Goal: Communication & Community: Answer question/provide support

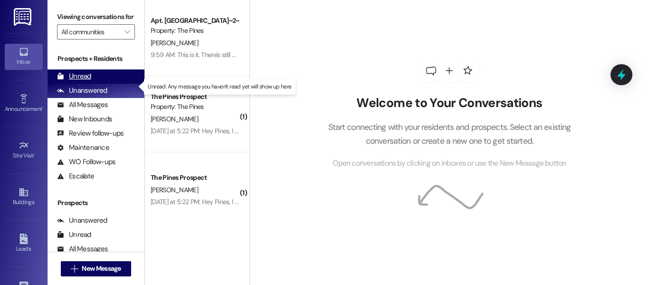
click at [86, 81] on div "Unread" at bounding box center [74, 76] width 34 height 10
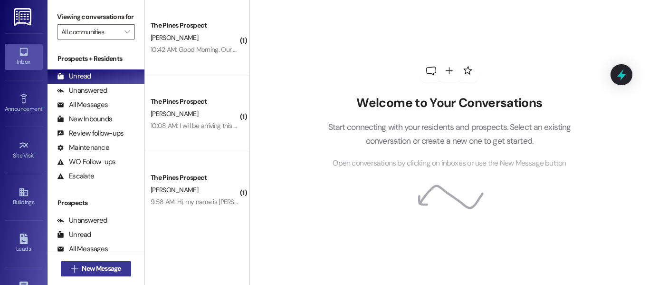
click at [120, 268] on span "New Message" at bounding box center [101, 268] width 39 height 10
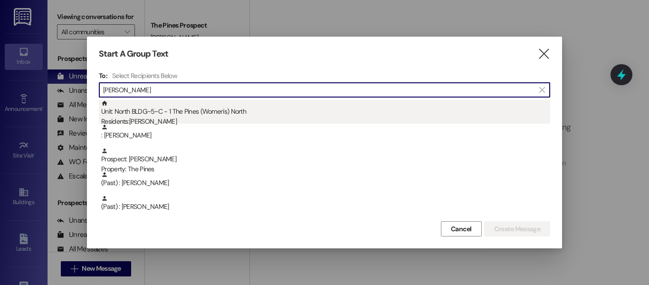
type input "[PERSON_NAME]"
click at [331, 107] on div "Unit: North BLDG~5~C - 1 The Pines (Women's) [DEMOGRAPHIC_DATA] Residents: [PER…" at bounding box center [325, 113] width 449 height 27
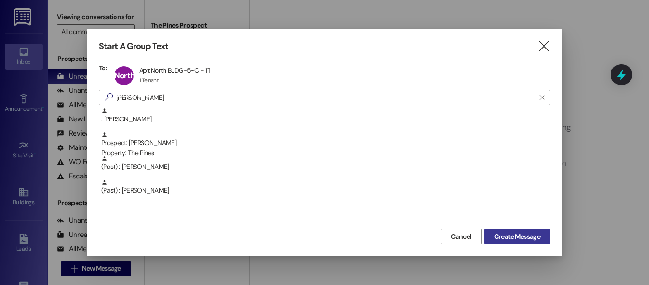
click at [514, 242] on button "Create Message" at bounding box center [517, 236] width 66 height 15
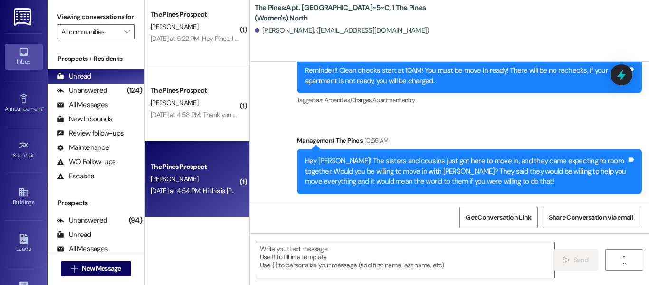
scroll to position [2, 0]
click at [205, 162] on div "The Pines Prospect" at bounding box center [195, 167] width 88 height 10
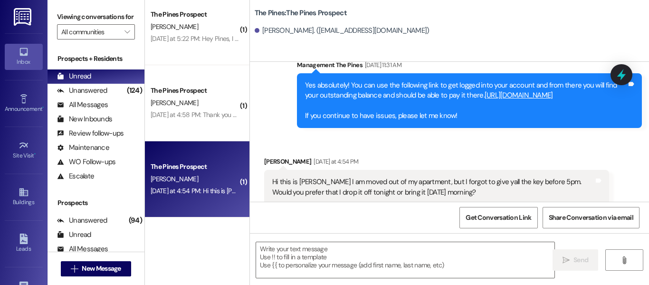
scroll to position [1093, 0]
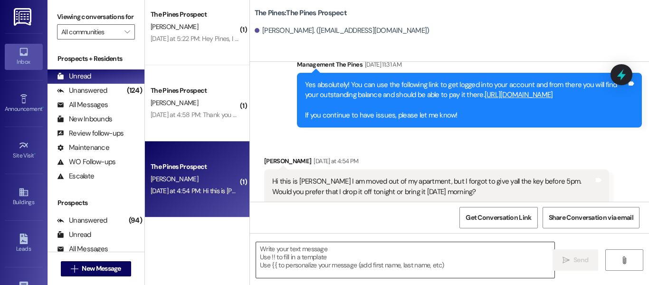
click at [432, 249] on textarea at bounding box center [405, 260] width 298 height 36
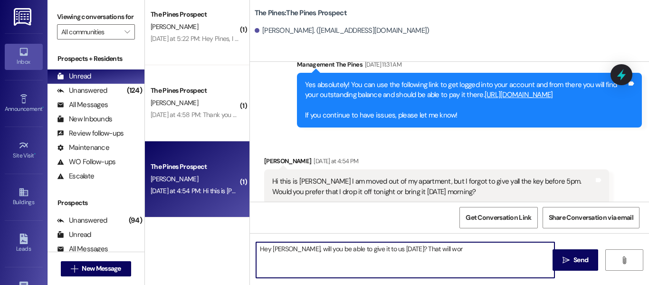
type textarea "Hey [PERSON_NAME], will you be able to give it to us [DATE]? That will work"
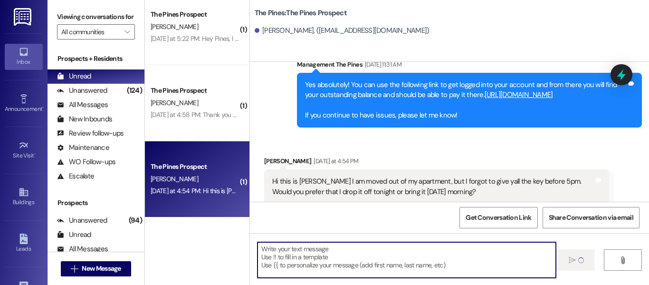
scroll to position [1093, 0]
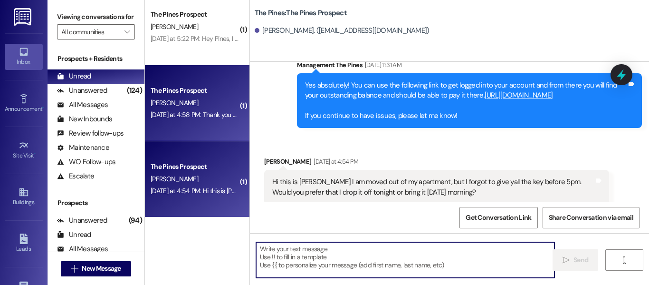
click at [212, 99] on div "[PERSON_NAME]" at bounding box center [195, 103] width 90 height 12
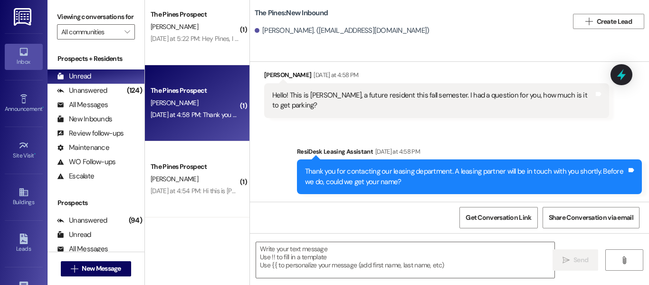
scroll to position [2, 0]
click at [372, 249] on textarea at bounding box center [405, 260] width 298 height 36
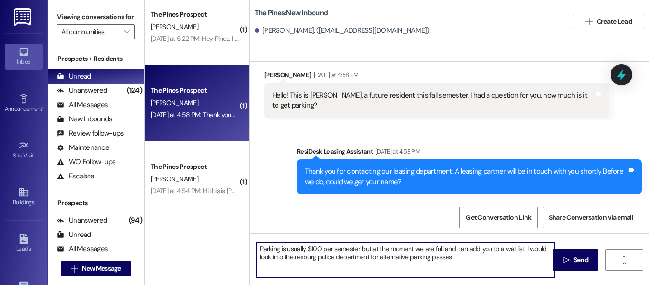
type textarea "Parking is usually $100 per semester but at the moment we are full and can add …"
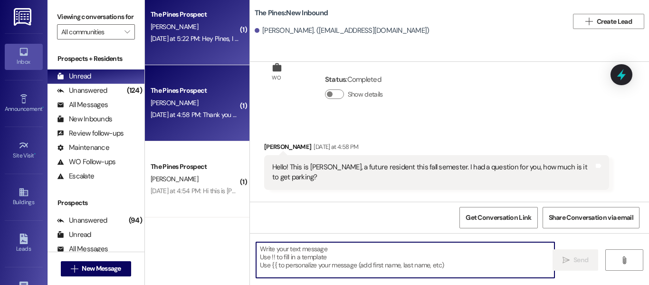
scroll to position [34, 0]
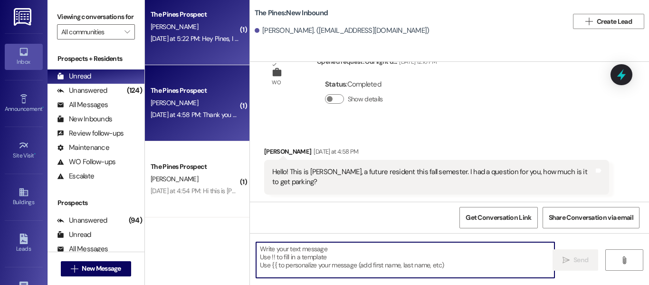
click at [193, 27] on div "[PERSON_NAME]" at bounding box center [195, 27] width 90 height 12
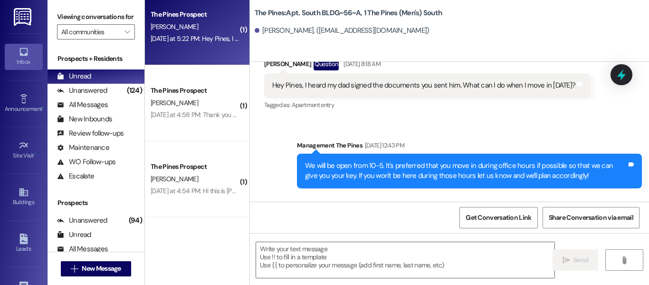
scroll to position [57545, 0]
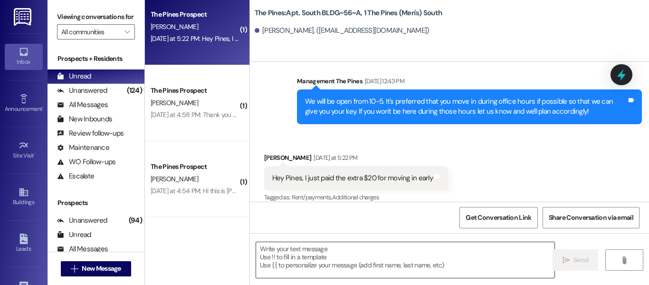
click at [427, 249] on textarea at bounding box center [405, 260] width 298 height 36
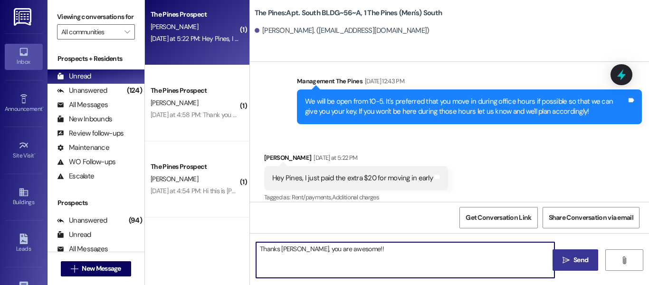
type textarea "Thanks [PERSON_NAME], you are awesome!!"
click at [577, 255] on span "Send" at bounding box center [580, 260] width 15 height 10
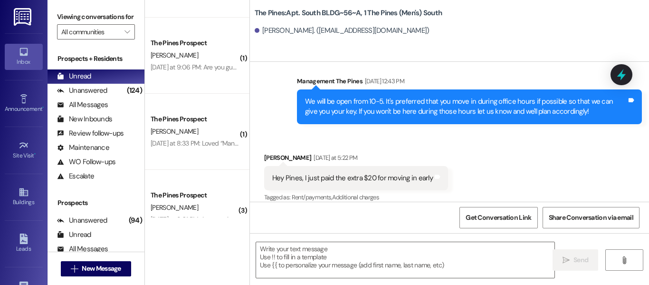
scroll to position [657, 0]
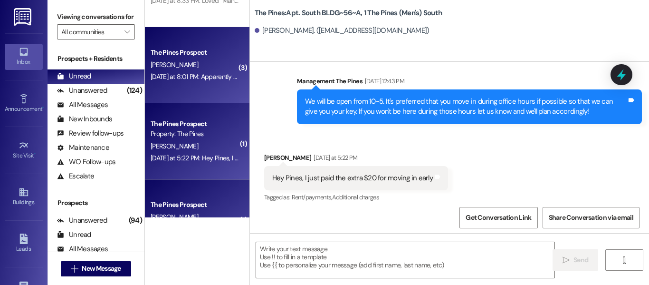
click at [215, 65] on div "[PERSON_NAME]" at bounding box center [195, 65] width 90 height 12
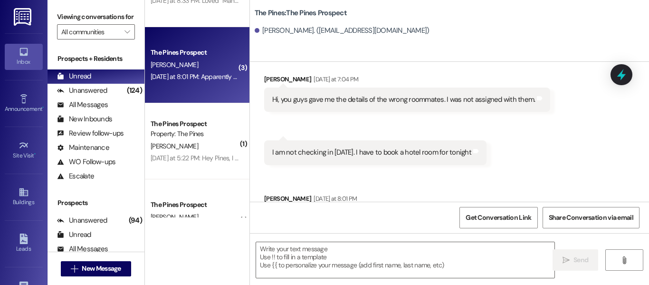
scroll to position [1144, 0]
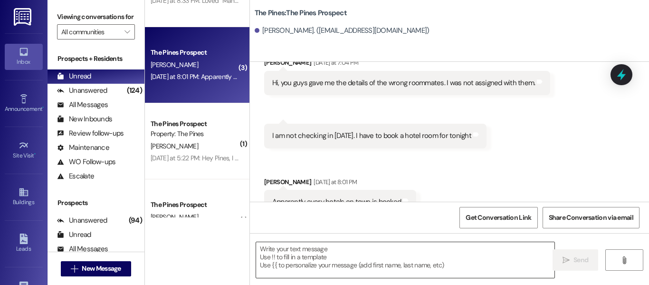
click at [420, 246] on textarea at bounding box center [405, 260] width 298 height 36
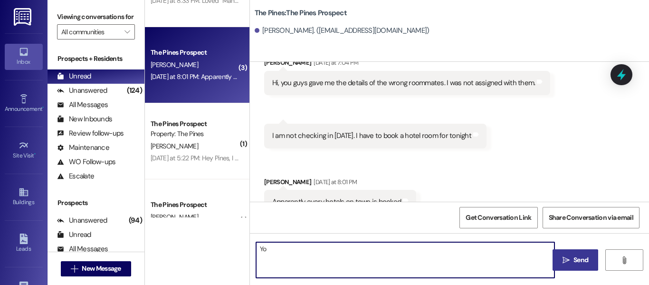
type textarea "Y"
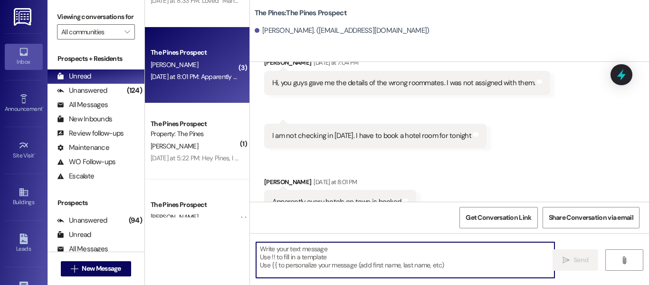
type textarea "H"
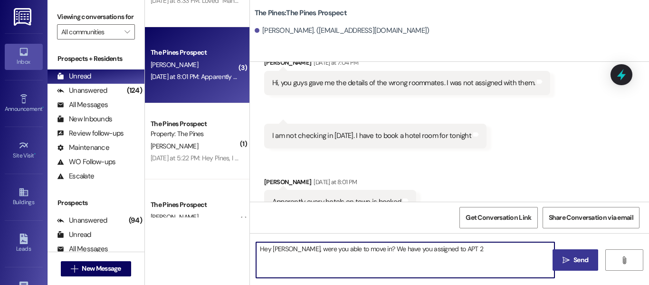
type textarea "Hey [PERSON_NAME], were you able to move in? We have you assigned to APT 29"
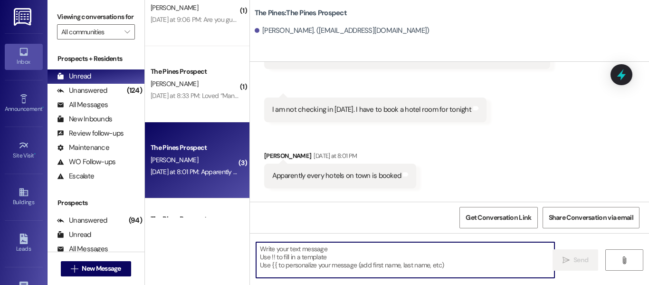
scroll to position [1211, 0]
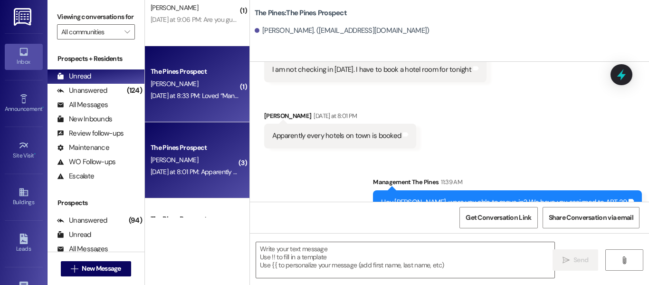
click at [189, 78] on div "[PERSON_NAME]" at bounding box center [195, 84] width 90 height 12
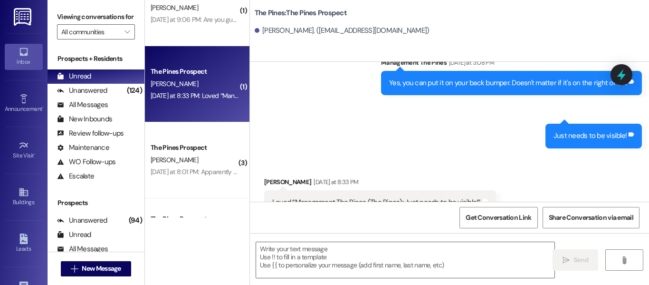
scroll to position [467, 0]
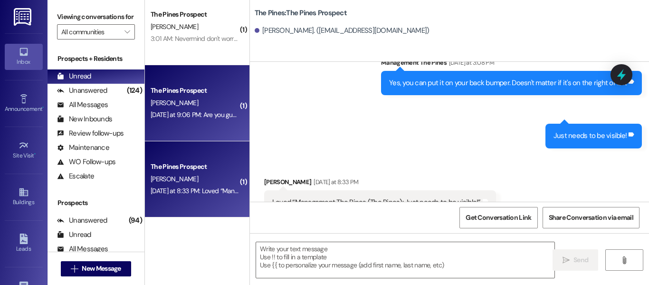
click at [207, 114] on div "[DATE] at 9:06 PM: Are you guys open [DATE] at 9 for move in? [DATE] at 9:06 PM…" at bounding box center [236, 114] width 171 height 9
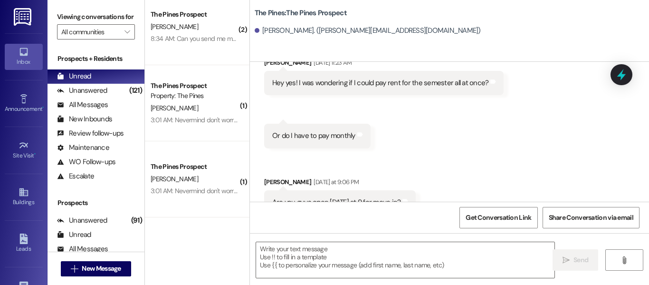
scroll to position [2, 0]
click at [397, 252] on textarea at bounding box center [405, 260] width 298 height 36
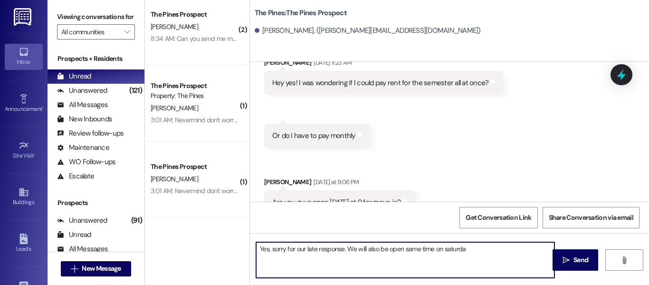
type textarea "Yes, sorry for our late response. We will also be open same time [DATE]"
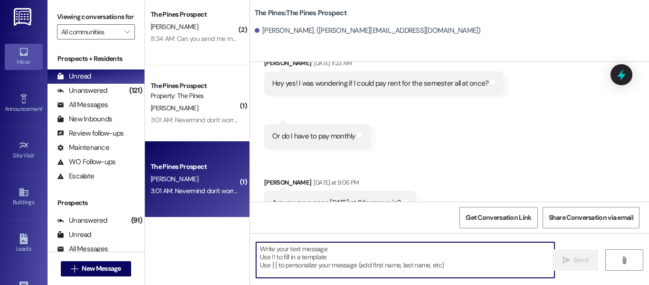
click at [197, 164] on div "The Pines Prospect" at bounding box center [195, 167] width 88 height 10
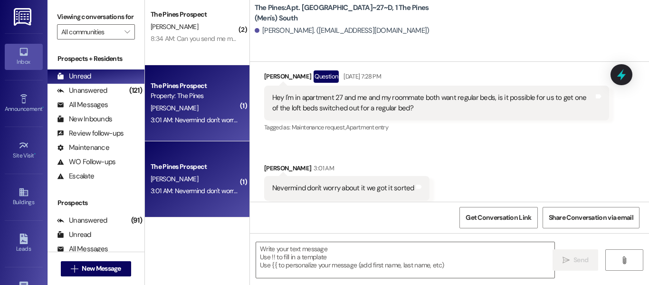
scroll to position [0, 0]
click at [416, 258] on textarea at bounding box center [405, 260] width 298 height 36
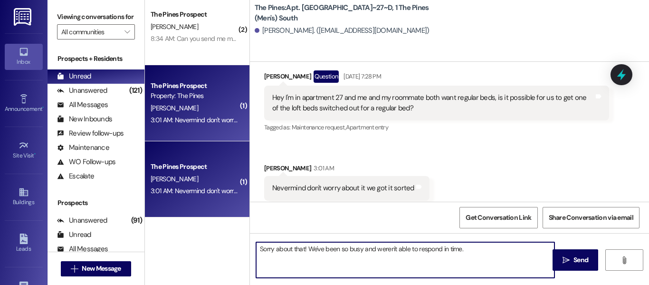
type textarea "Sorry about that! We've been so busy and weren't able to respond in time."
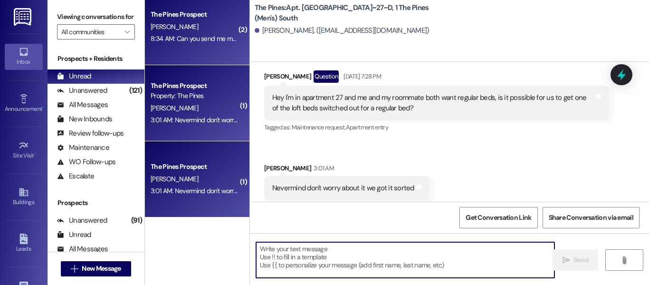
scroll to position [21979, 0]
click at [180, 46] on div "The Pines Prospect [PERSON_NAME] 8:34 AM: Can you send me more names please? 8:…" at bounding box center [197, 27] width 105 height 76
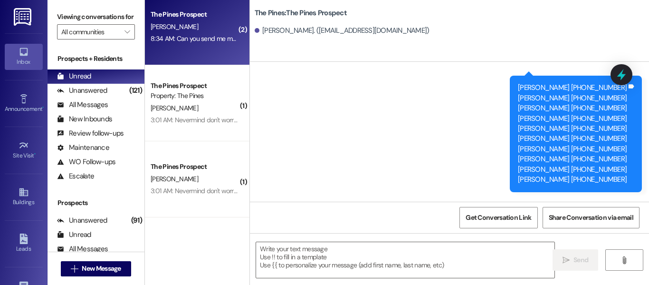
scroll to position [1503, 0]
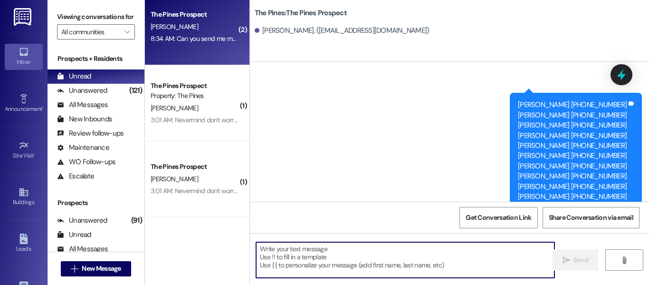
click at [308, 249] on textarea at bounding box center [405, 260] width 298 height 36
paste textarea "[PERSON_NAME] [PHONE_NUMBER] [PERSON_NAME] 16822489790 [PERSON_NAME] [PHONE_NUM…"
type textarea "[PERSON_NAME] [PHONE_NUMBER] [PERSON_NAME] 16822489790 [PERSON_NAME] [PHONE_NUM…"
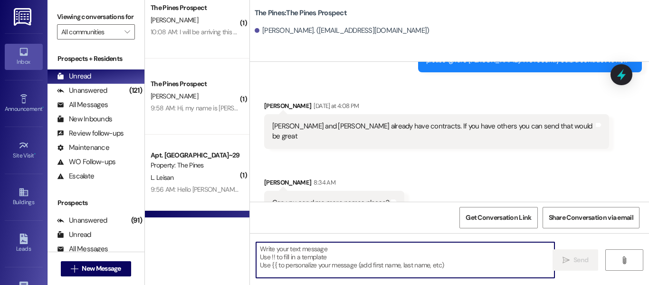
scroll to position [153, 0]
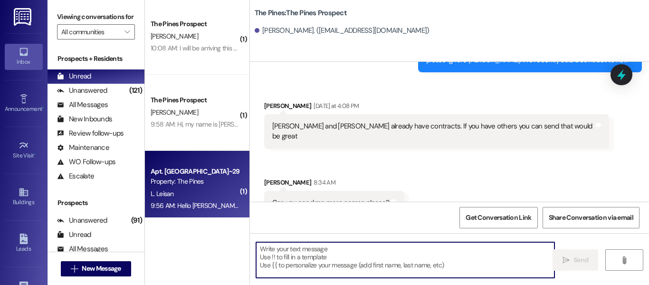
click at [189, 188] on div "L. Leisan" at bounding box center [195, 194] width 90 height 12
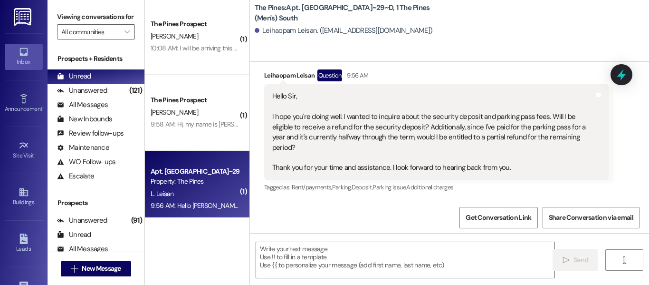
scroll to position [2, 0]
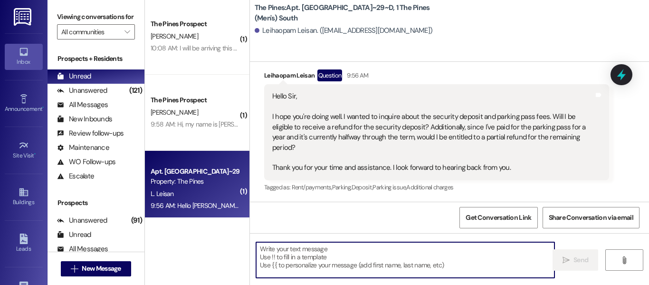
click at [407, 248] on textarea at bounding box center [405, 260] width 298 height 36
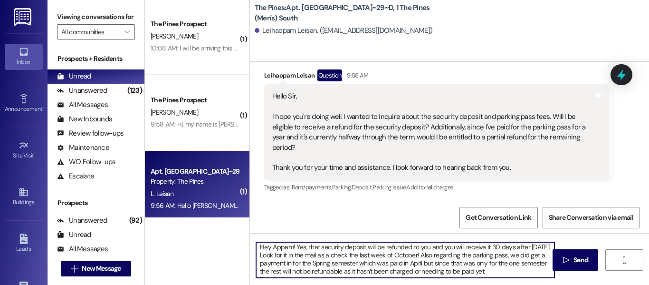
scroll to position [0, 0]
click at [293, 248] on textarea "Hey Appam! Yes, that security deposit will be refunded to you and you will rece…" at bounding box center [405, 260] width 298 height 36
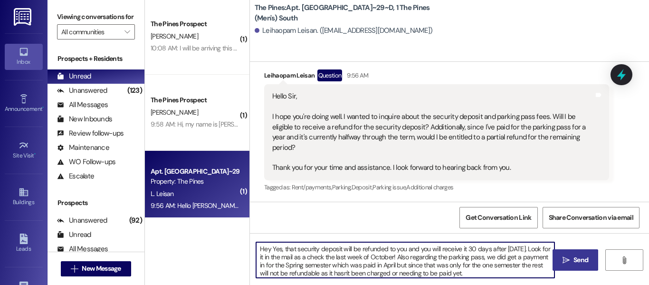
type textarea "Hey Yes, that security deposit will be refunded to you and you will receive it …"
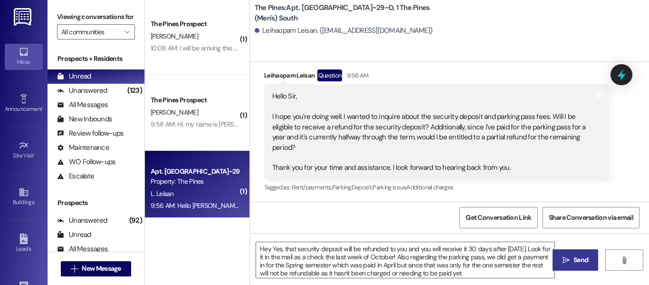
click at [578, 255] on span "Send" at bounding box center [580, 260] width 15 height 10
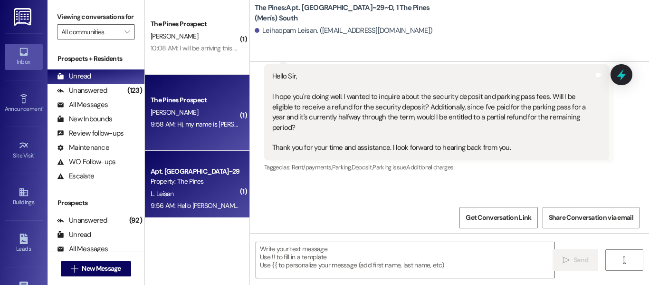
click at [198, 110] on div "[PERSON_NAME]" at bounding box center [195, 112] width 90 height 12
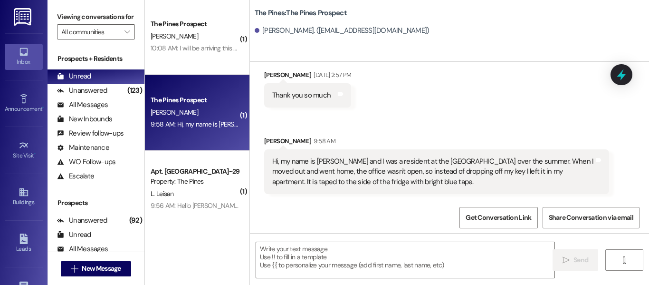
scroll to position [2, 0]
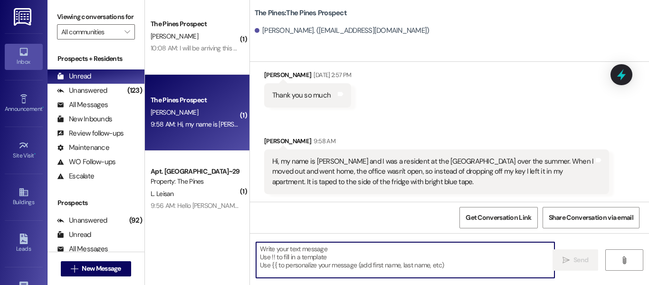
click at [390, 254] on textarea at bounding box center [405, 260] width 298 height 36
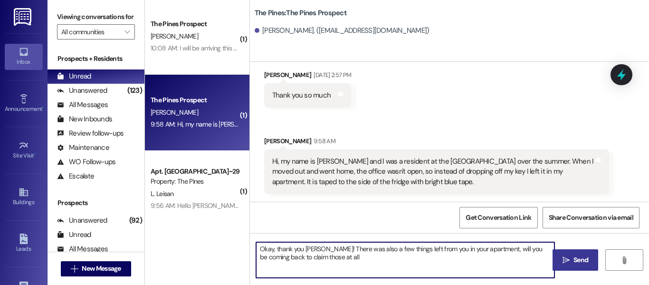
type textarea "Okay, thank you [PERSON_NAME]! There was also a few things left from you in you…"
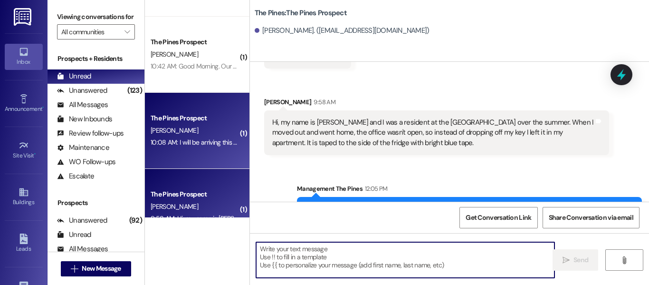
scroll to position [58, 0]
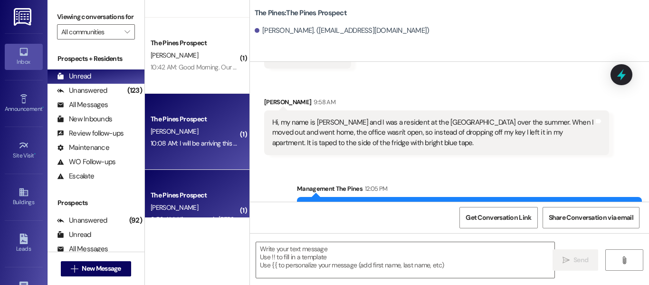
click at [206, 131] on div "[PERSON_NAME]" at bounding box center [195, 131] width 90 height 12
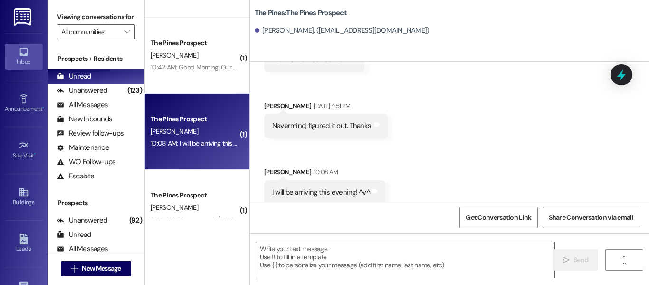
scroll to position [1253, 0]
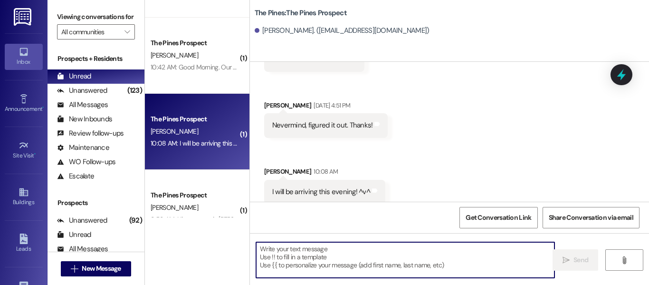
click at [408, 259] on textarea at bounding box center [405, 260] width 298 height 36
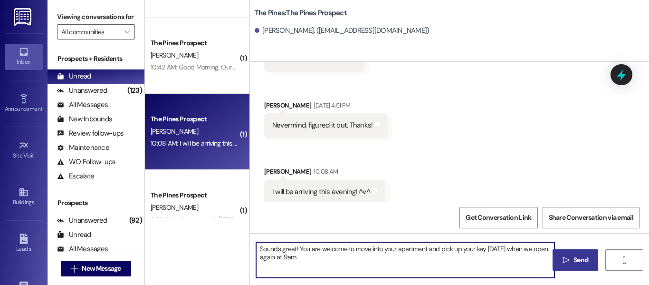
type textarea "Sounds great! You are welcome to move into your apartment and pick up your key …"
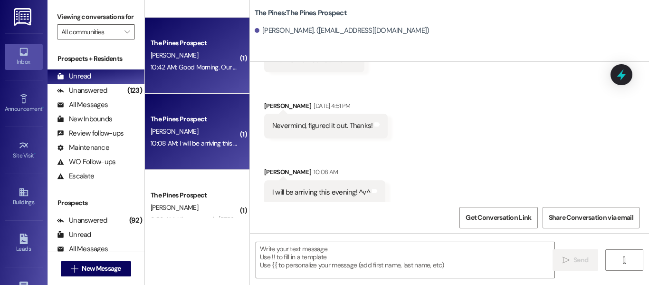
click at [216, 60] on div "[PERSON_NAME]" at bounding box center [195, 55] width 90 height 12
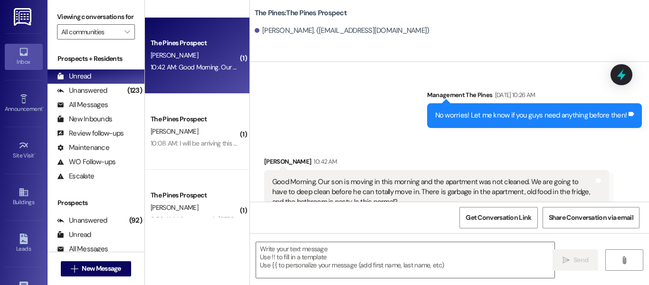
scroll to position [2, 0]
click at [362, 253] on textarea at bounding box center [405, 260] width 298 height 36
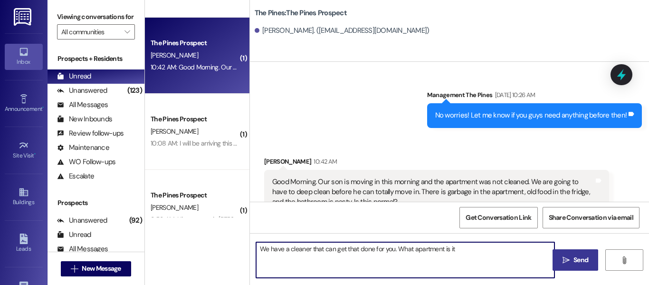
type textarea "We have a cleaner that can get that done for you. What apartment is it?"
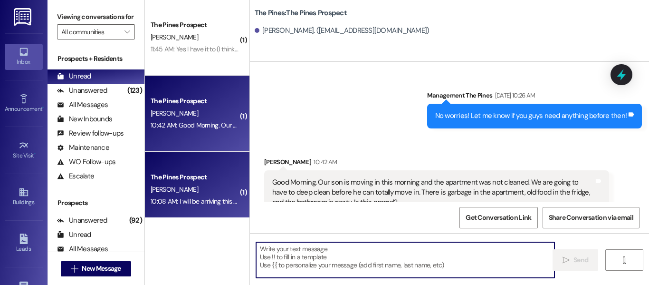
scroll to position [0, 0]
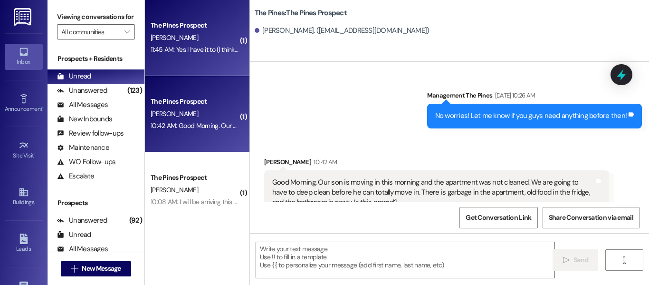
click at [198, 48] on div "11:45 AM: Yes I have it to (I think [PERSON_NAME]) this morning! 11:45 AM: Yes …" at bounding box center [237, 49] width 172 height 9
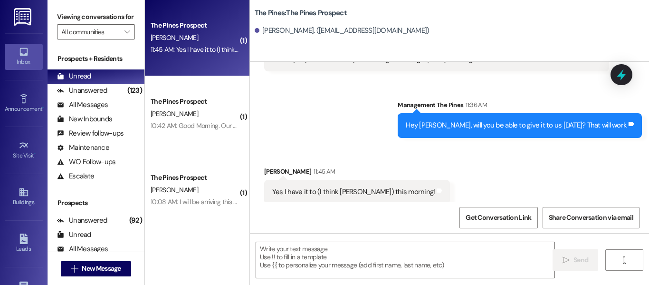
scroll to position [2, 0]
click at [412, 252] on textarea at bounding box center [405, 260] width 298 height 36
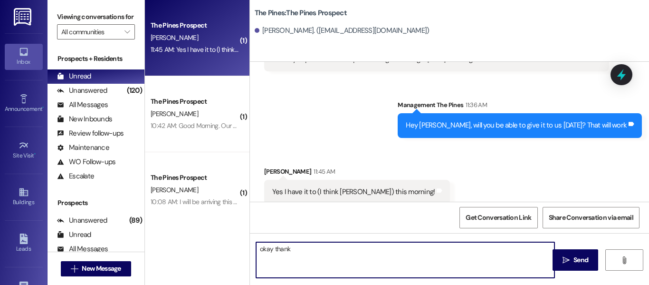
type textarea "okay thanks"
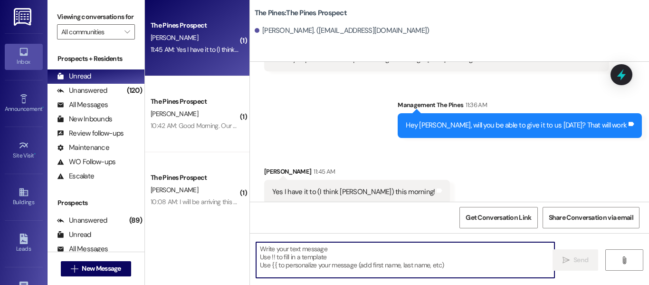
scroll to position [0, 0]
